Goal: Find specific page/section: Find specific page/section

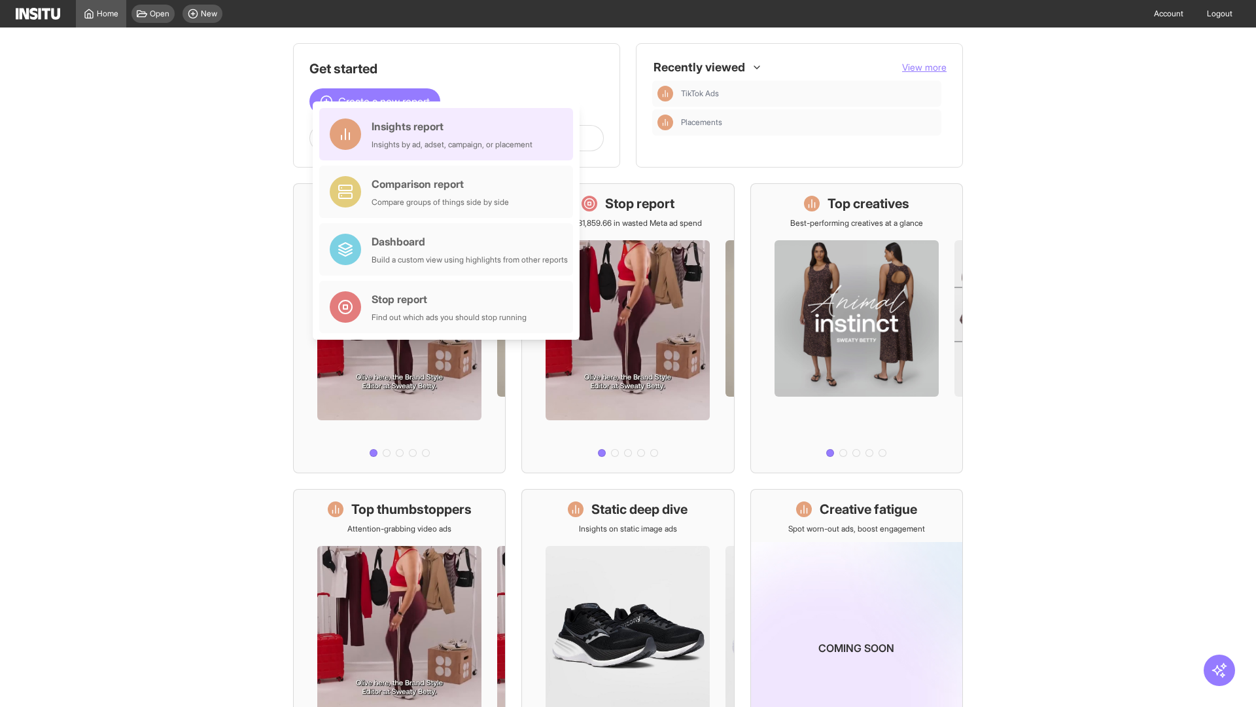
click at [449, 134] on div "Insights report Insights by ad, adset, campaign, or placement" at bounding box center [452, 133] width 161 height 31
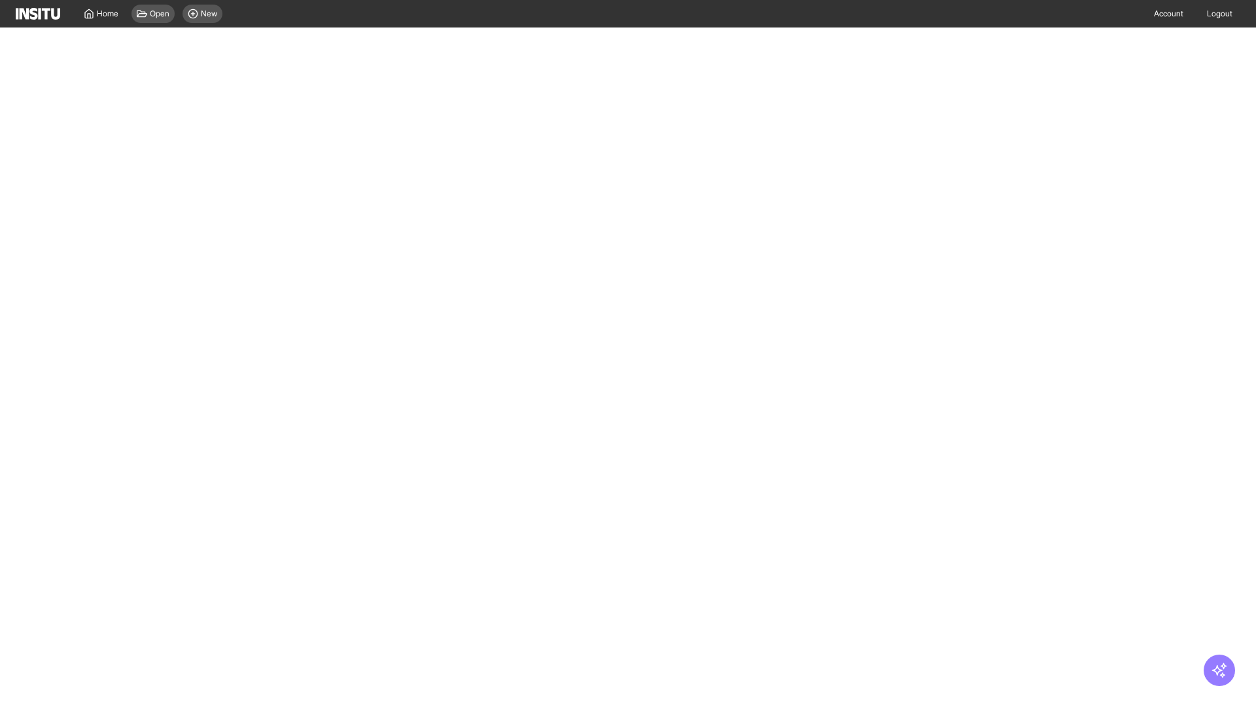
select select "**"
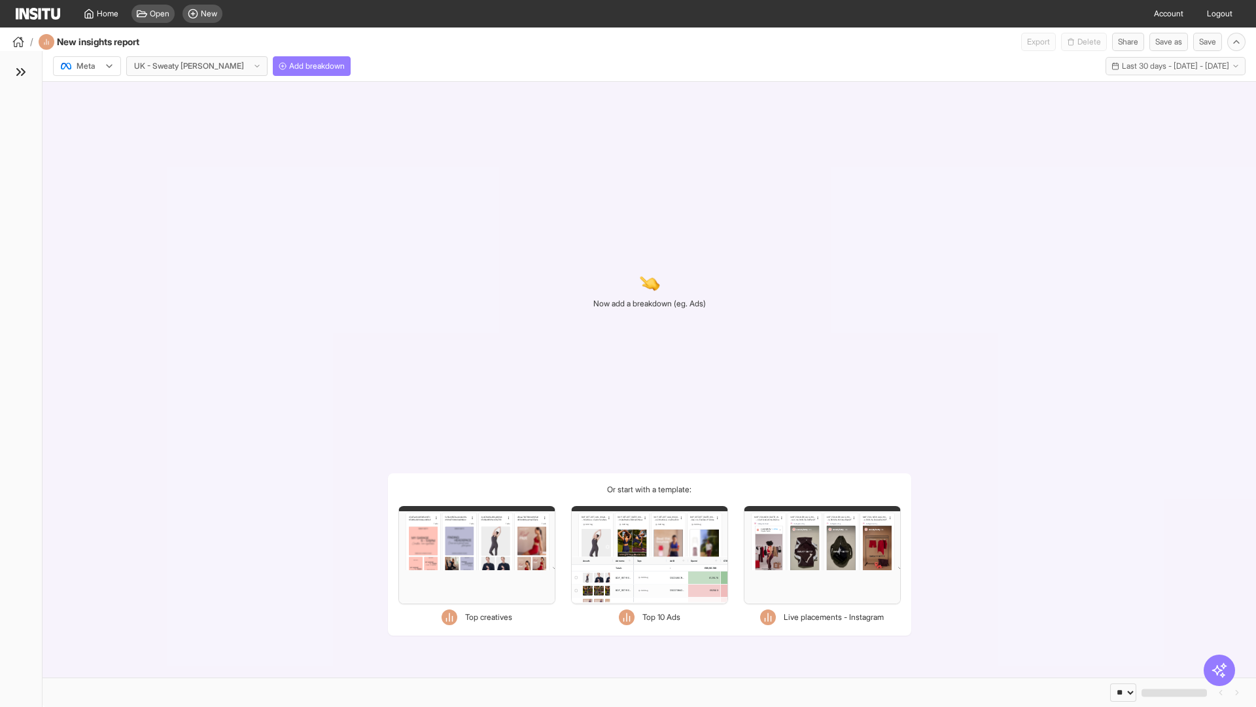
click at [87, 66] on div at bounding box center [78, 66] width 37 height 13
click at [90, 116] on span "TikTok" at bounding box center [88, 117] width 22 height 12
